Goal: Information Seeking & Learning: Learn about a topic

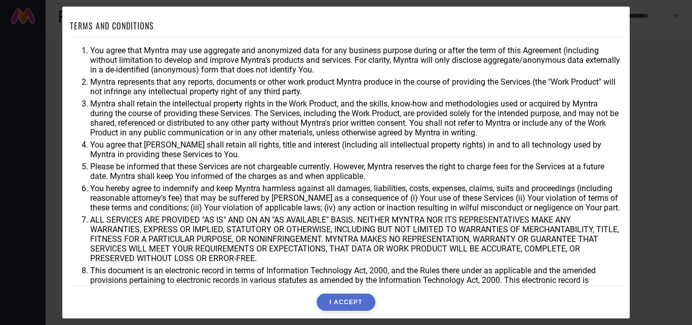
scroll to position [27, 0]
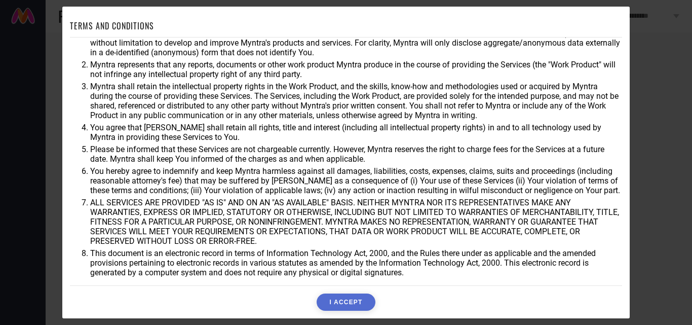
click at [346, 293] on div "TERMS AND CONDITIONS You agree that Myntra may use aggregate and anonymized dat…" at bounding box center [346, 162] width 553 height 297
click at [346, 303] on button "I ACCEPT" at bounding box center [346, 302] width 58 height 17
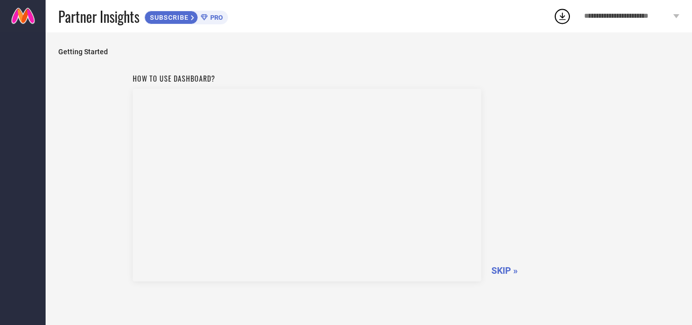
click at [508, 273] on span "SKIP »" at bounding box center [505, 270] width 26 height 11
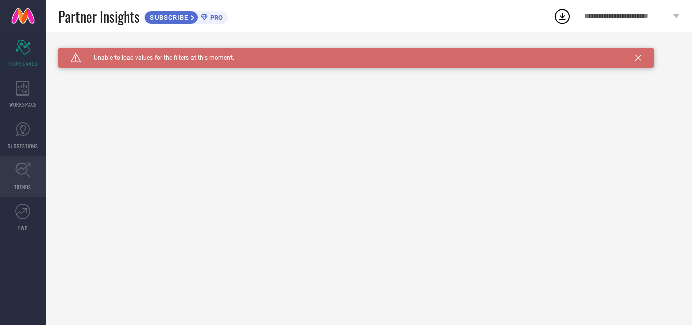
click at [22, 193] on link "TRENDS" at bounding box center [23, 176] width 46 height 41
